Goal: Information Seeking & Learning: Learn about a topic

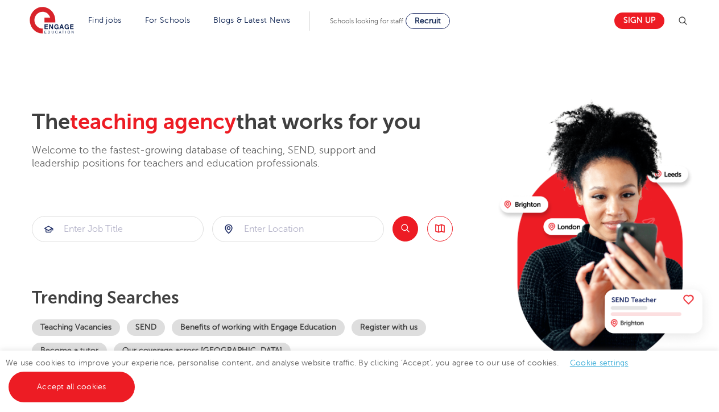
click at [63, 32] on img at bounding box center [52, 21] width 44 height 28
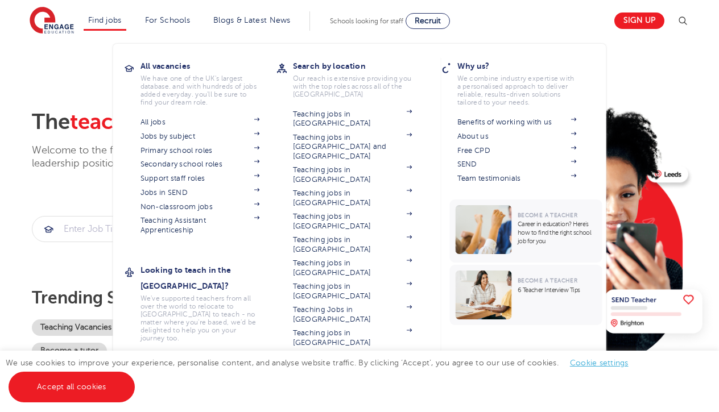
click at [103, 22] on link "Find jobs" at bounding box center [105, 20] width 34 height 9
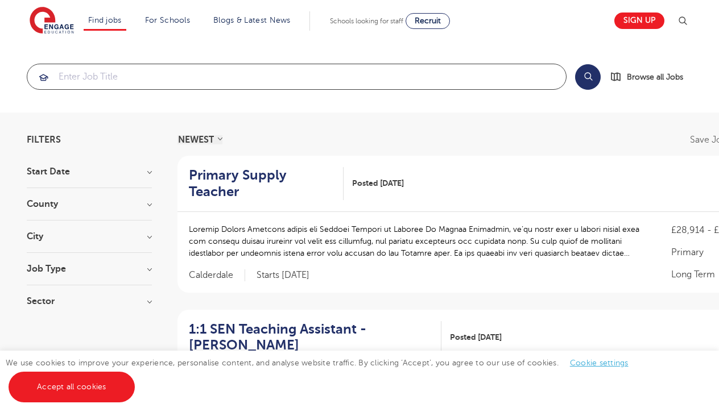
click at [228, 82] on input "search" at bounding box center [296, 76] width 539 height 25
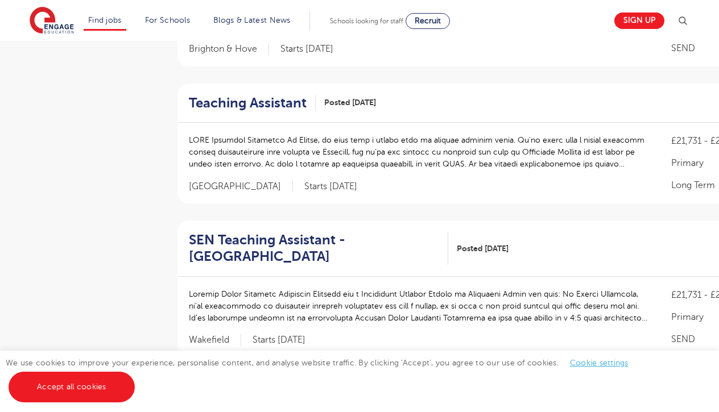
scroll to position [1157, 0]
